Goal: Transaction & Acquisition: Purchase product/service

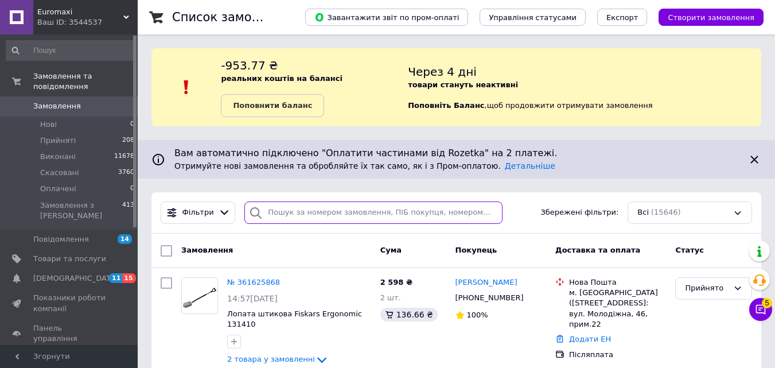
click at [345, 212] on input "search" at bounding box center [374, 212] width 258 height 22
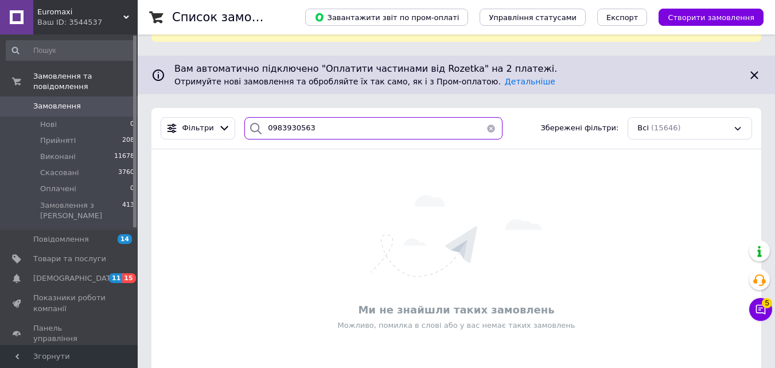
scroll to position [82, 0]
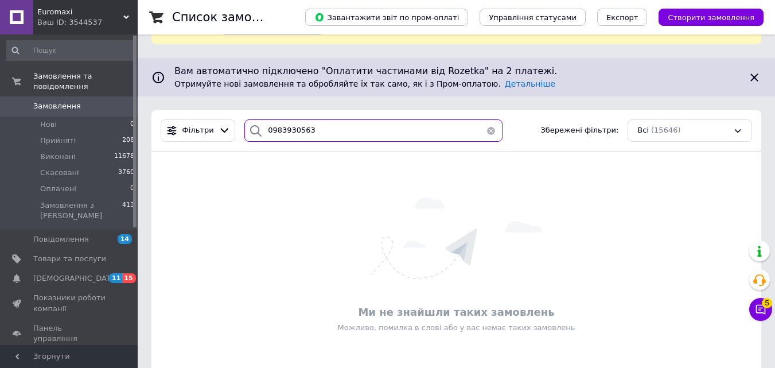
type input "0983930563"
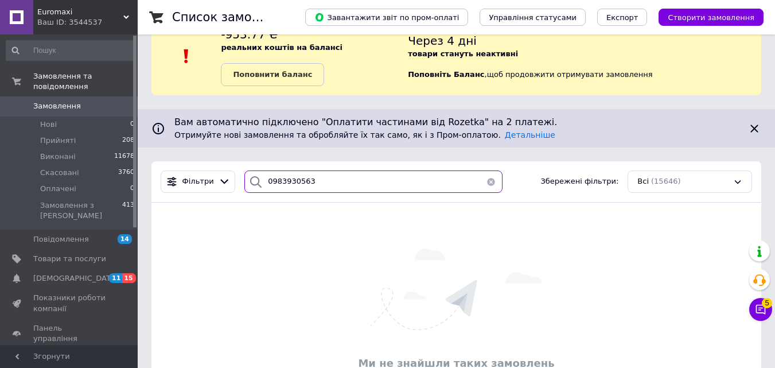
scroll to position [0, 0]
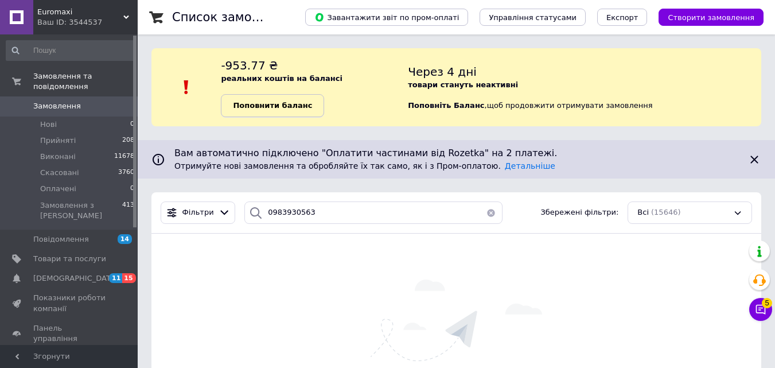
click at [261, 114] on link "Поповнити баланс" at bounding box center [272, 105] width 103 height 23
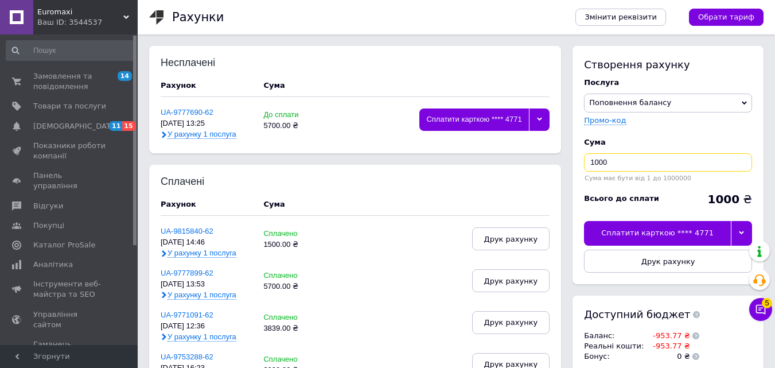
click at [623, 159] on input "1000" at bounding box center [668, 162] width 168 height 18
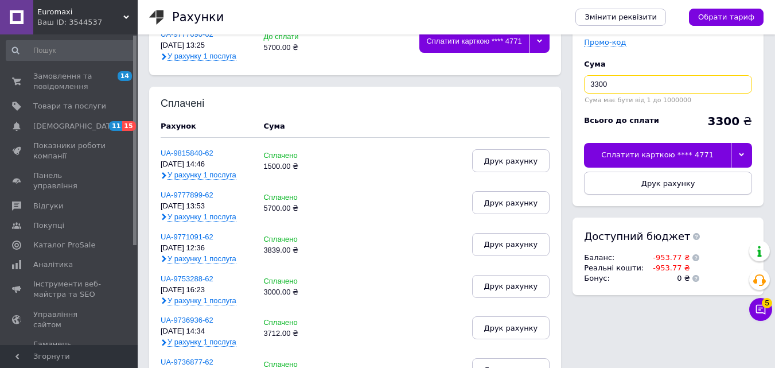
scroll to position [79, 0]
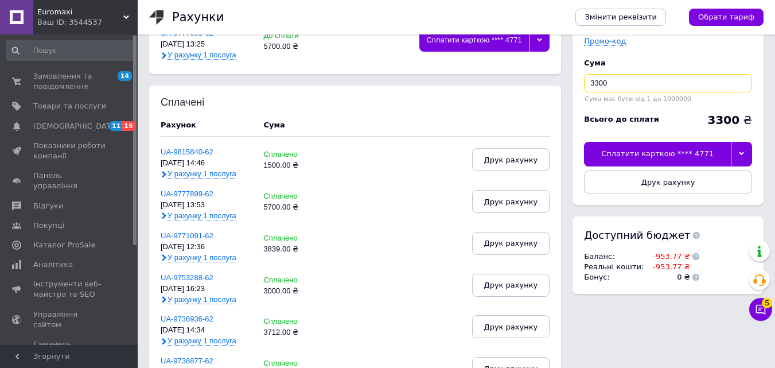
type input "3300"
click at [743, 156] on icon at bounding box center [741, 153] width 5 height 5
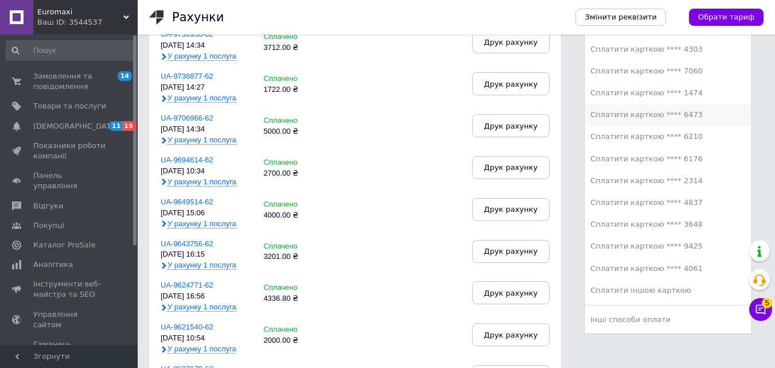
scroll to position [365, 0]
click at [667, 253] on li "Сплатити карткою **** 9425" at bounding box center [668, 245] width 167 height 22
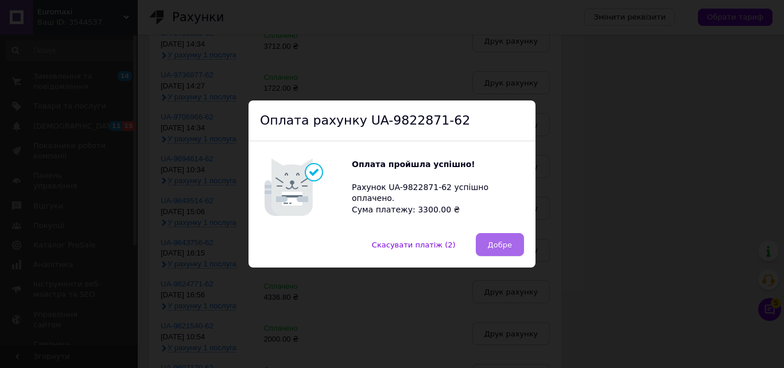
click at [504, 244] on span "Добре" at bounding box center [500, 244] width 24 height 9
